Goal: Communication & Community: Answer question/provide support

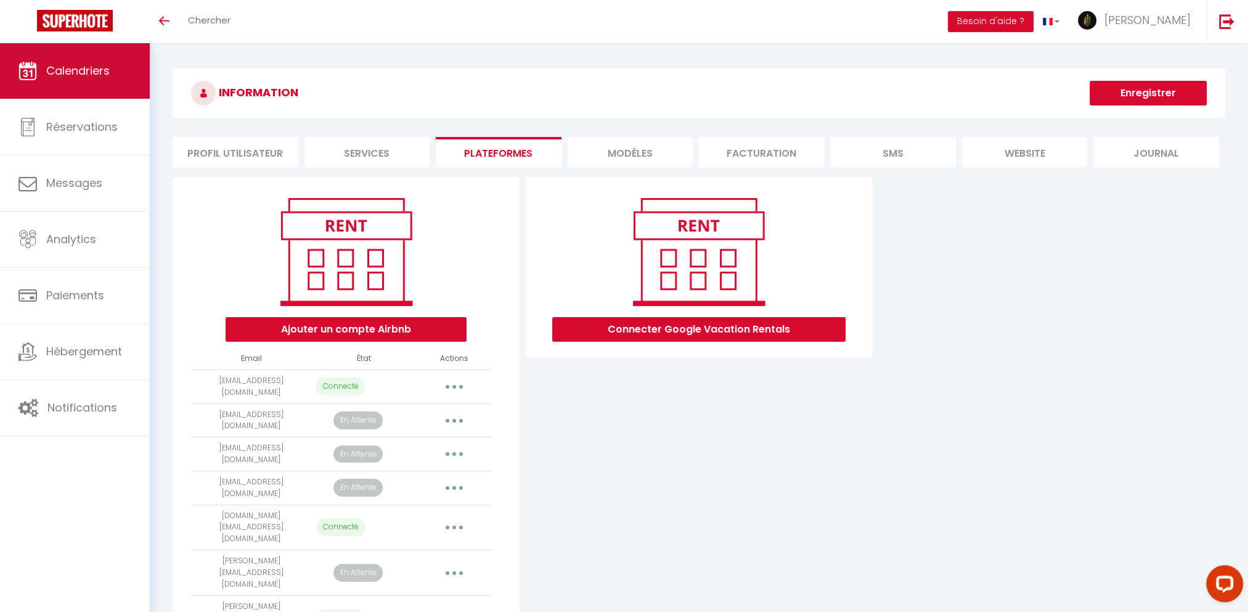
click at [73, 86] on link "Calendriers" at bounding box center [75, 70] width 150 height 55
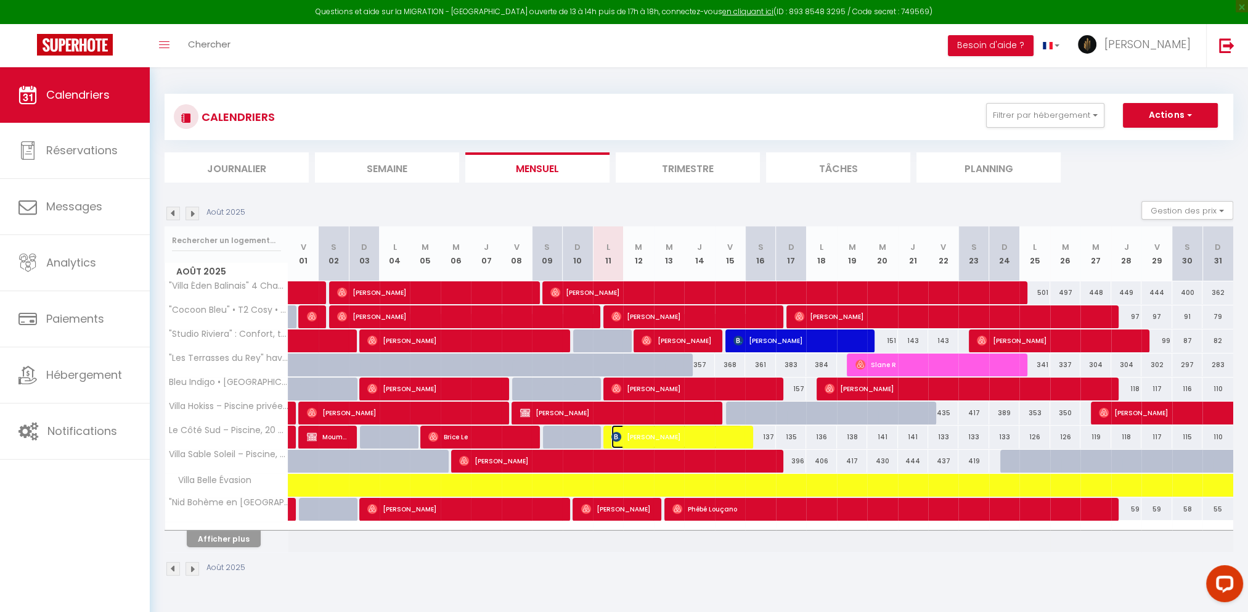
click at [703, 440] on span "[PERSON_NAME]" at bounding box center [677, 436] width 131 height 23
select select "OK"
select select "KO"
select select "0"
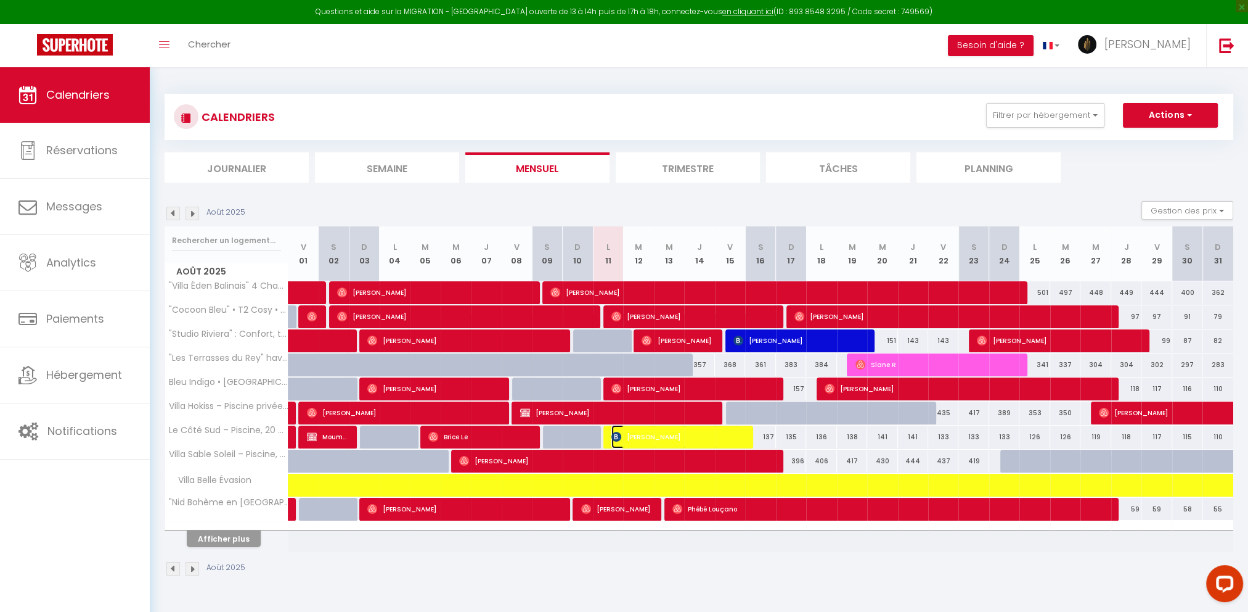
select select "1"
select select
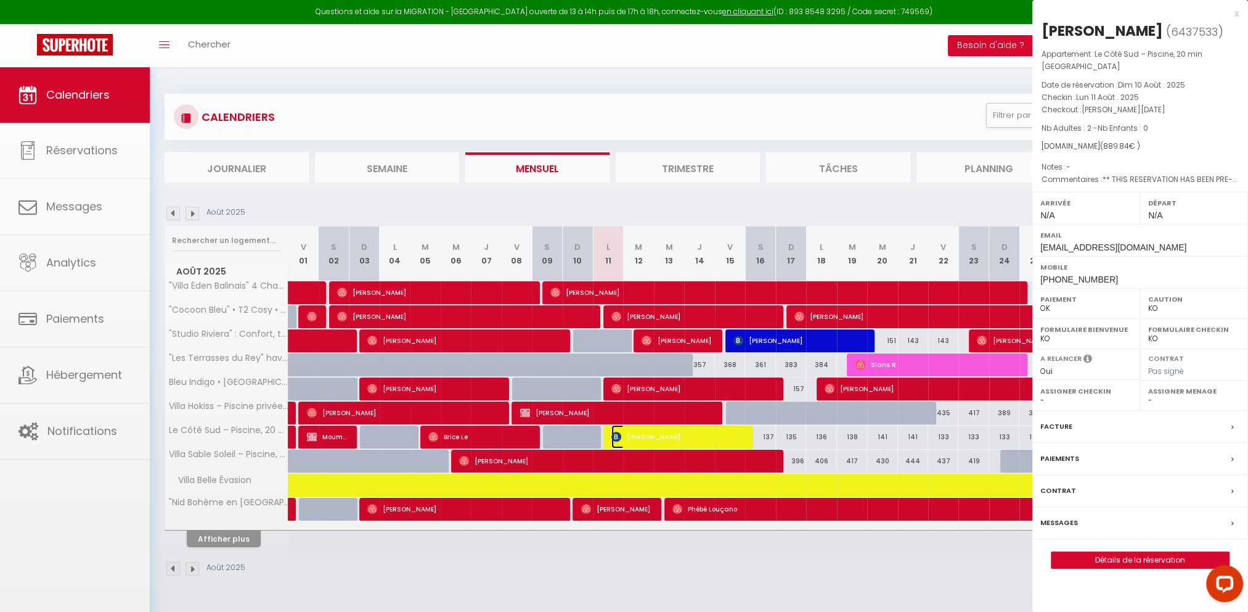
select select "50587"
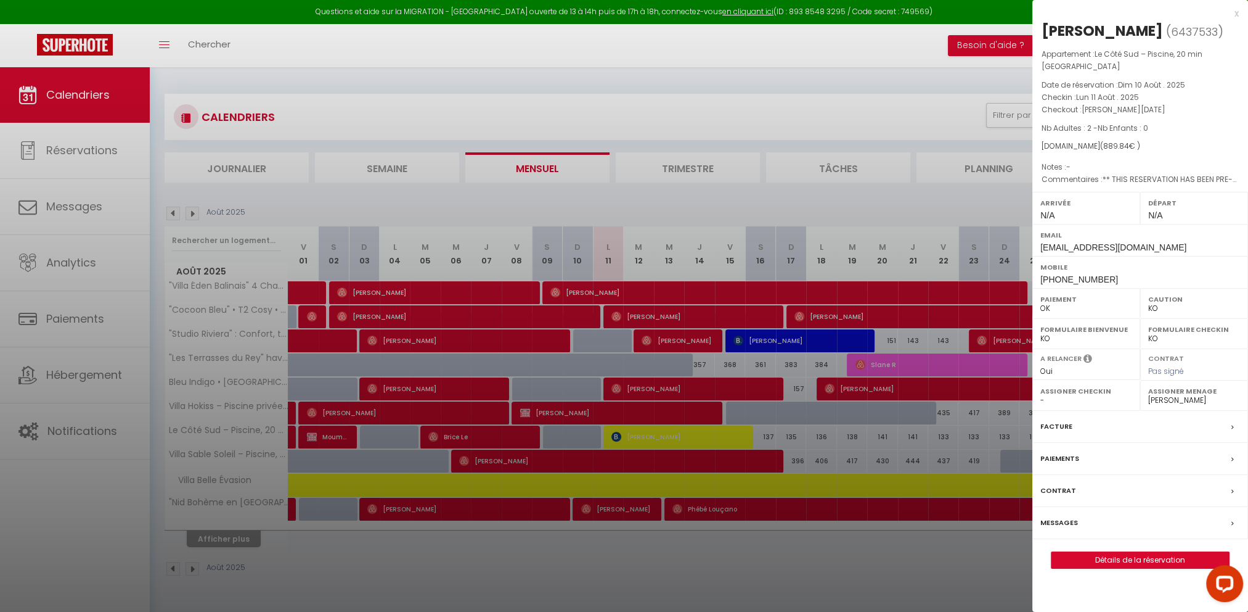
click at [1075, 524] on label "Messages" at bounding box center [1060, 522] width 38 height 13
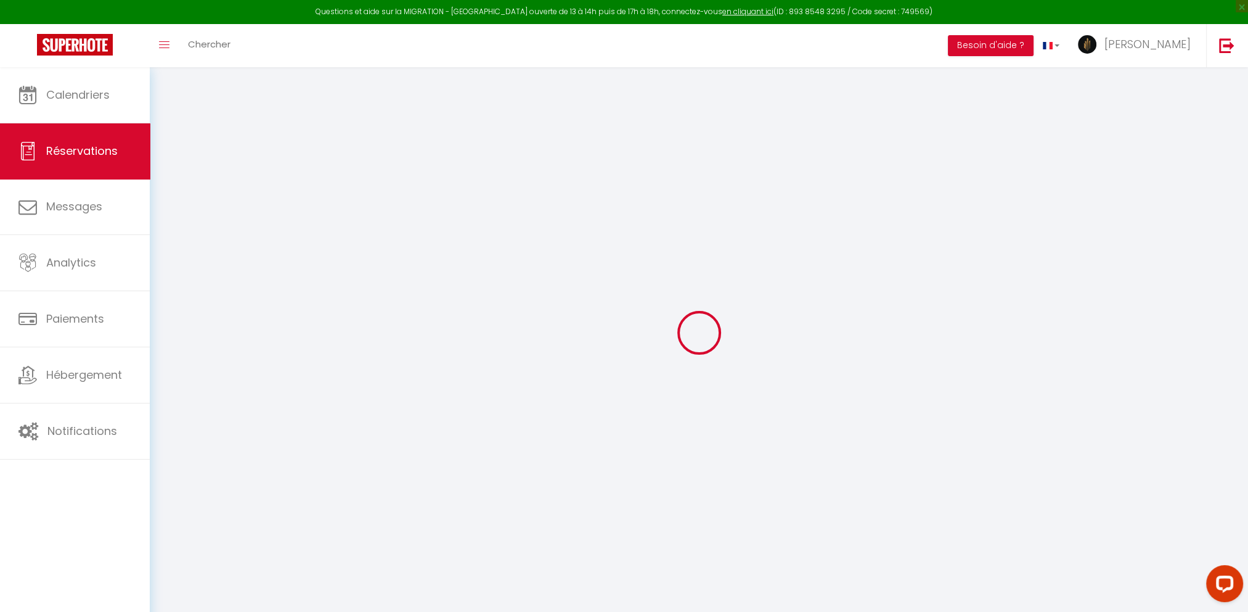
select select
checkbox input "false"
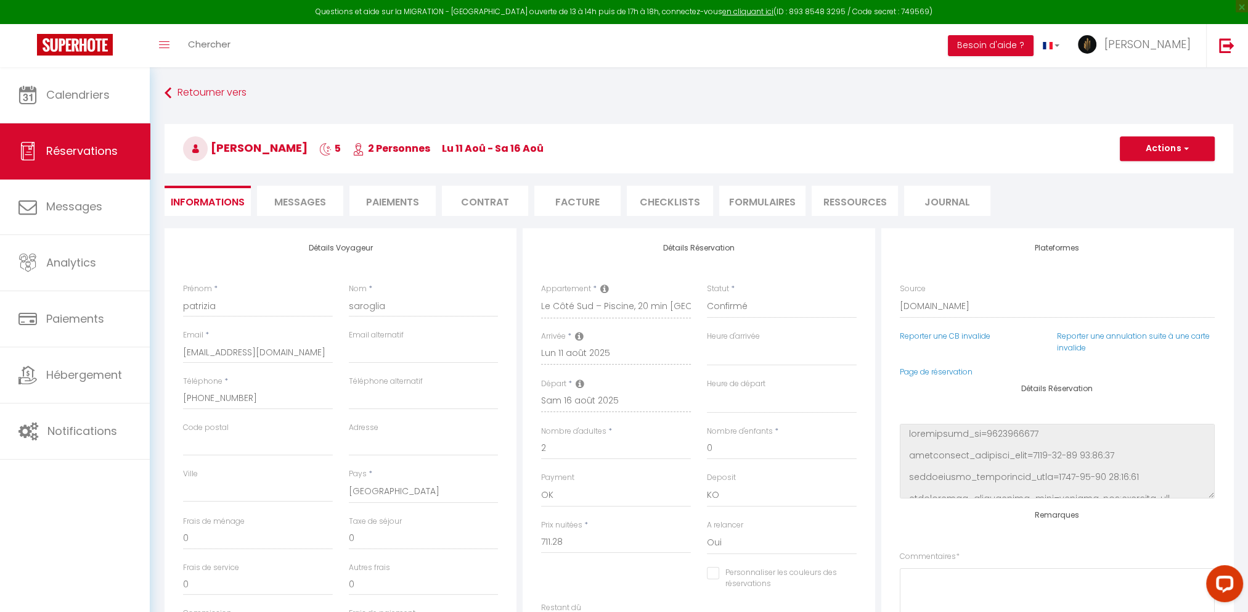
select select
checkbox input "false"
type textarea "** THIS RESERVATION HAS BEEN PRE-PAID ** BOOKING NOTE : Payment charge is EUR 1…"
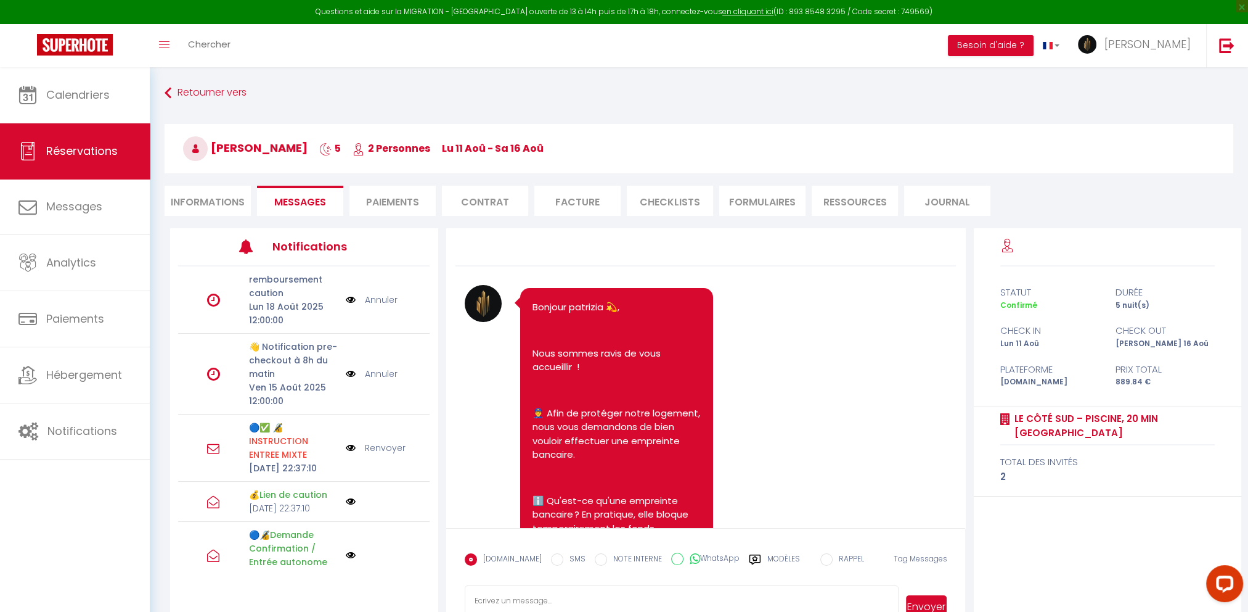
scroll to position [1371, 0]
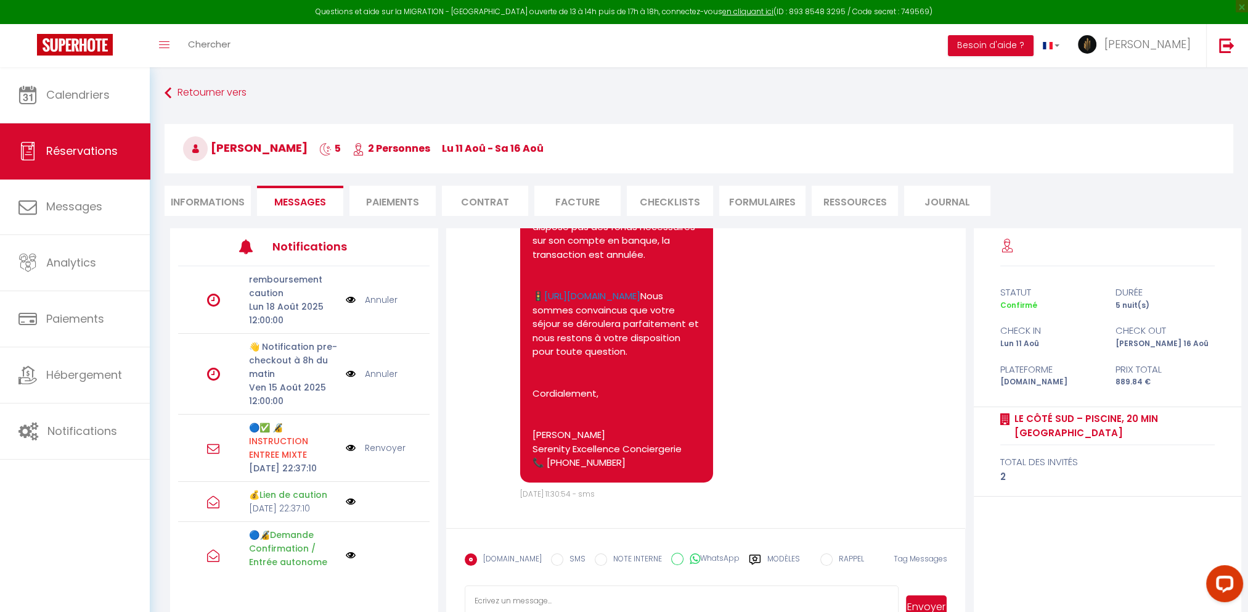
click at [563, 563] on label "SMS" at bounding box center [574, 560] width 22 height 14
click at [557, 563] on input "SMS" at bounding box center [557, 559] width 12 height 12
radio input "true"
radio input "false"
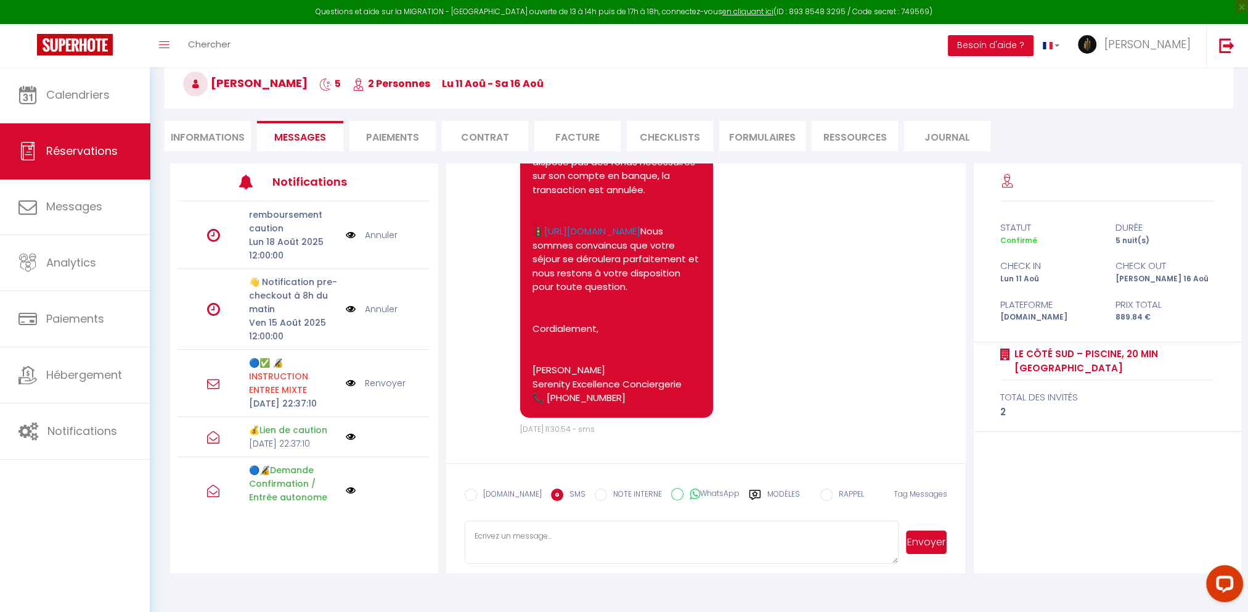
scroll to position [67, 0]
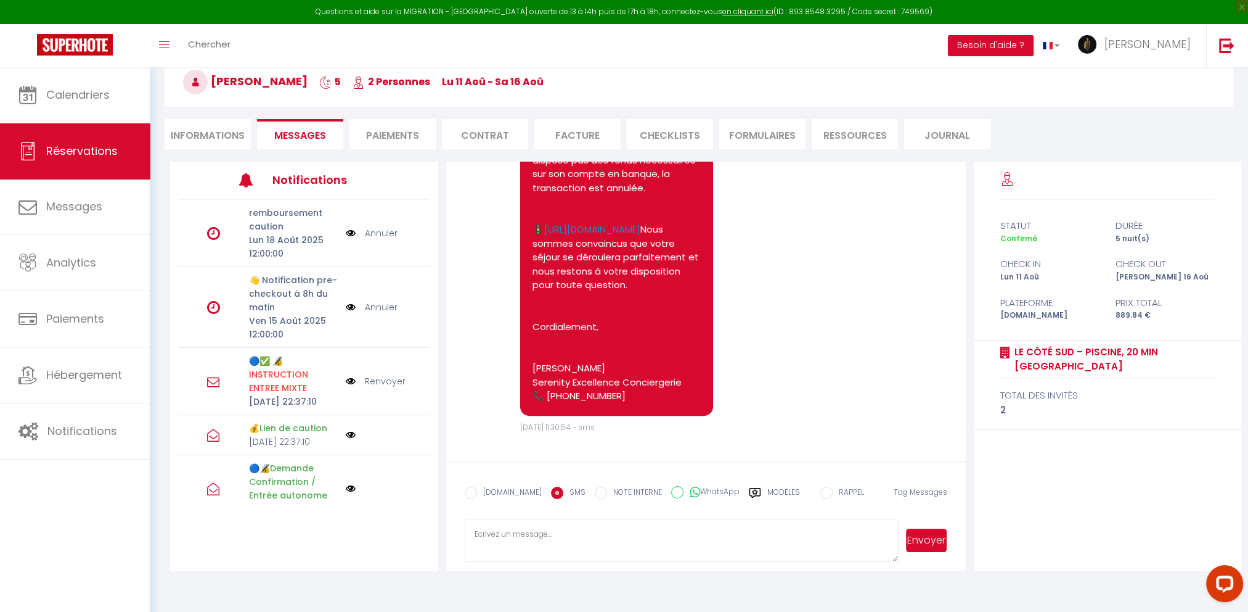
click at [768, 486] on label "Modèles" at bounding box center [784, 497] width 33 height 22
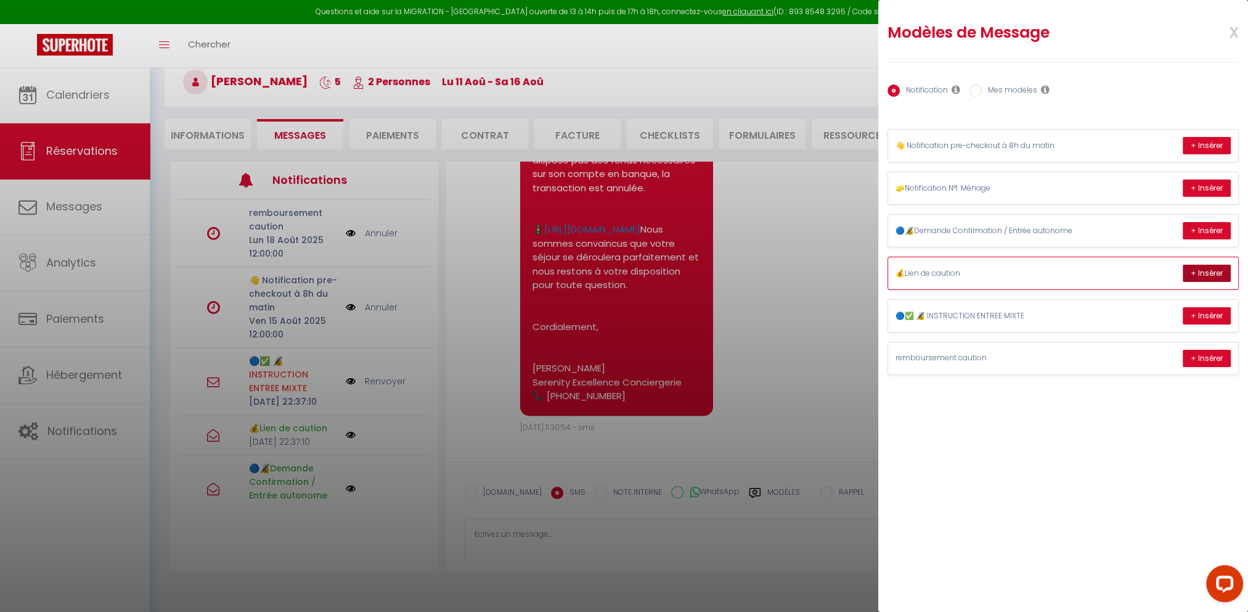
click at [1194, 267] on button "+ Insérer" at bounding box center [1207, 272] width 48 height 17
type textarea "Bonjour patrizia 💫, Nous sommes ravis de vous accueillir ! 👮‍♂️ Afin de protége…"
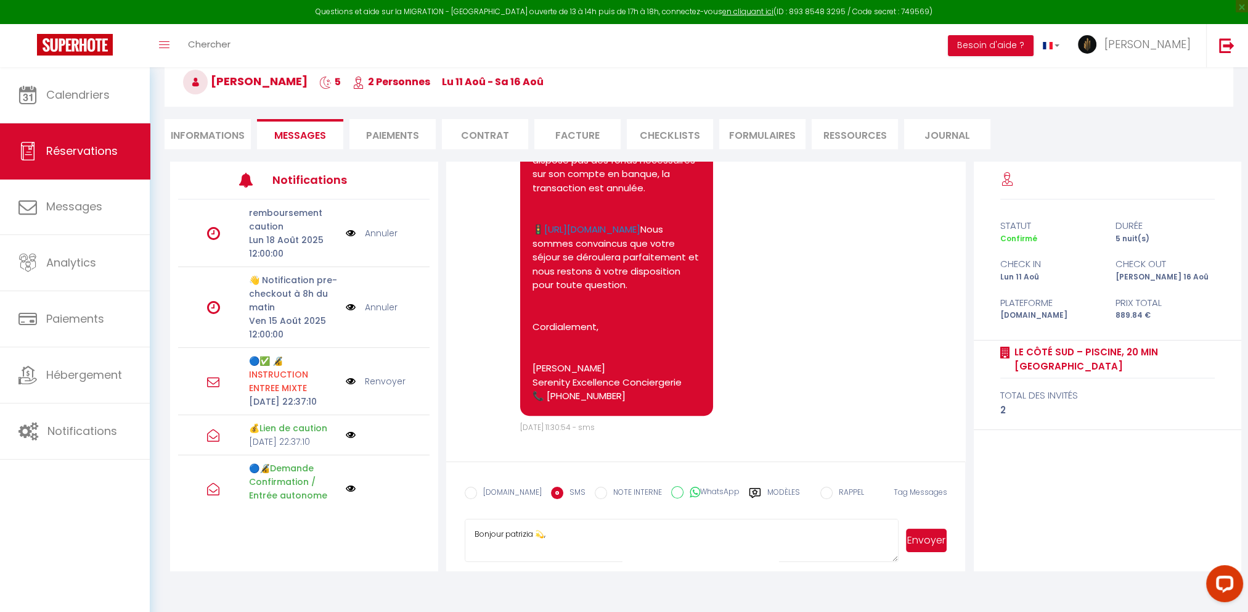
click at [932, 538] on button "Envoyer" at bounding box center [926, 539] width 41 height 23
